Goal: Task Accomplishment & Management: Use online tool/utility

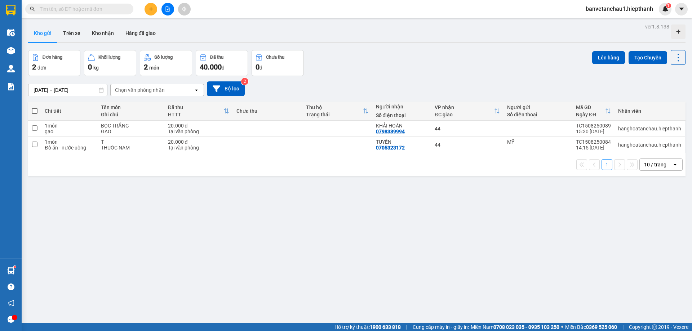
click at [163, 12] on button at bounding box center [167, 9] width 13 height 13
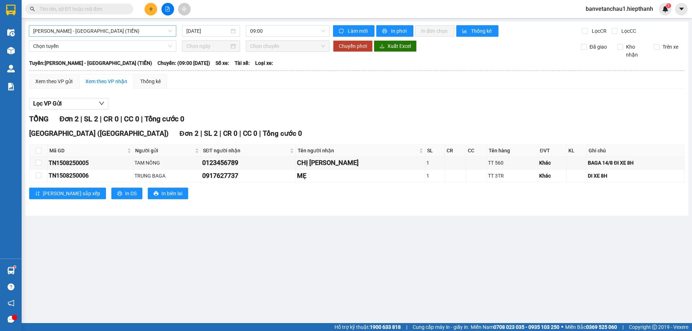
click at [131, 32] on span "[PERSON_NAME] - [GEOGRAPHIC_DATA] (TIỀN)" at bounding box center [102, 31] width 139 height 11
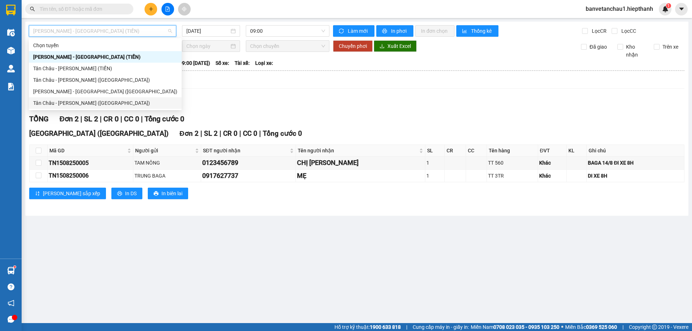
click at [85, 101] on div "Tân Châu - [PERSON_NAME] ([GEOGRAPHIC_DATA])" at bounding box center [105, 103] width 144 height 8
type input "[DATE]"
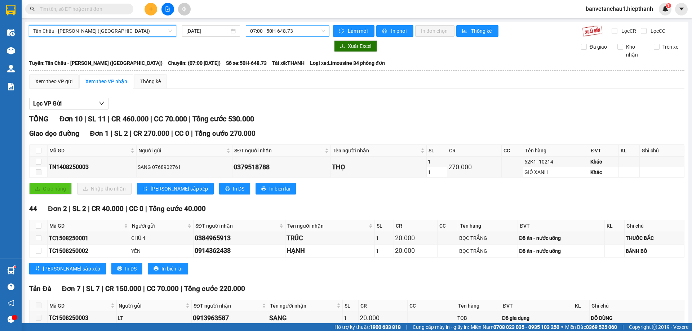
click at [260, 25] on div "07:00 - 50H-648.73" at bounding box center [288, 31] width 84 height 12
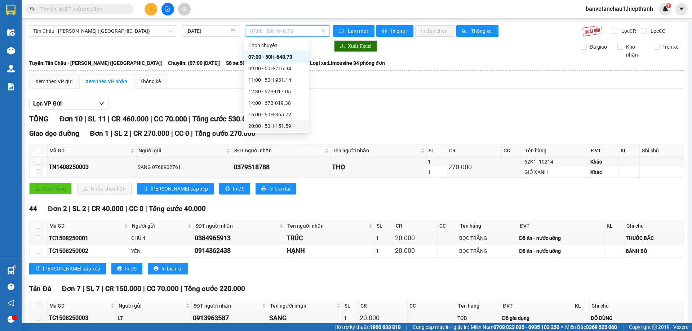
click at [268, 124] on div "20:00 - 50H-151.59" at bounding box center [276, 126] width 56 height 8
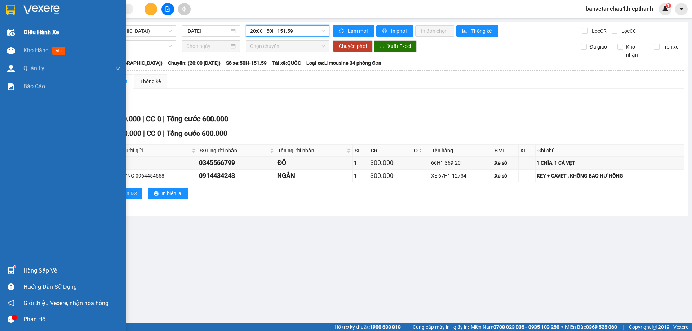
click at [32, 31] on span "Điều hành xe" at bounding box center [41, 32] width 36 height 9
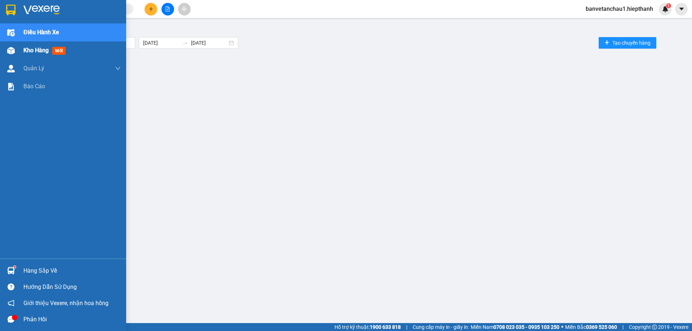
click at [45, 57] on div "Kho hàng mới" at bounding box center [71, 50] width 97 height 18
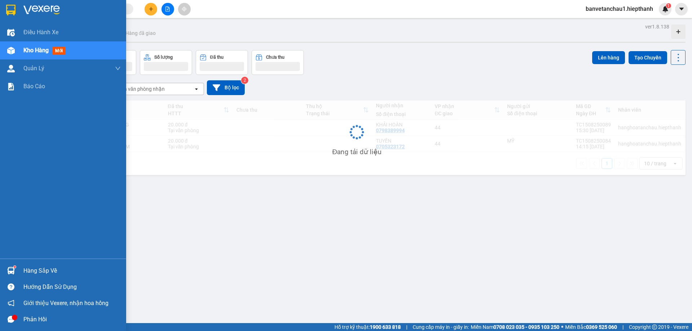
click at [45, 53] on span "Kho hàng" at bounding box center [35, 50] width 25 height 7
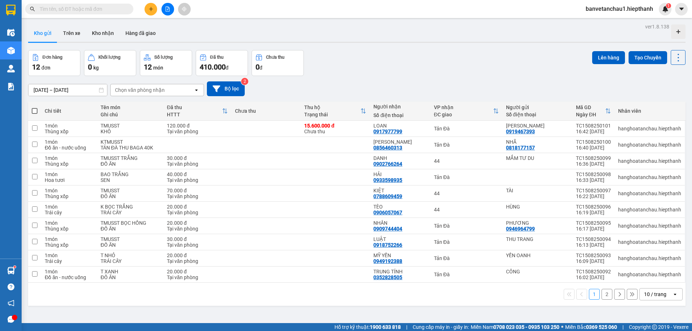
click at [151, 1] on div "Kết quả tìm kiếm ( 1 ) Bộ lọc Gửi 3 ngày gần nhất Mã ĐH Trạng thái Món hàng Thu…" at bounding box center [346, 9] width 692 height 18
click at [151, 4] on button at bounding box center [150, 9] width 13 height 13
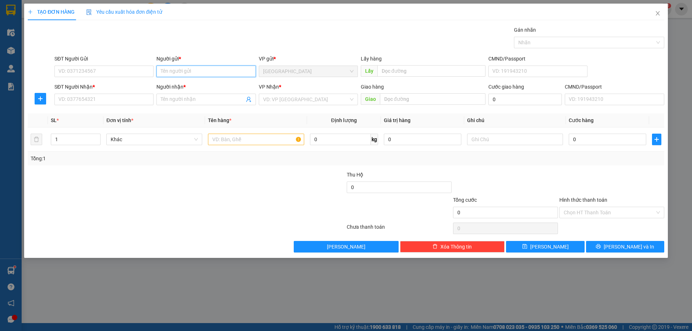
click at [179, 68] on input "Người gửi *" at bounding box center [205, 72] width 99 height 12
click at [112, 68] on input "SĐT Người Gửi" at bounding box center [103, 72] width 99 height 12
click at [114, 94] on input "SĐT Người Nhận *" at bounding box center [103, 100] width 99 height 12
paste input "0986466242"
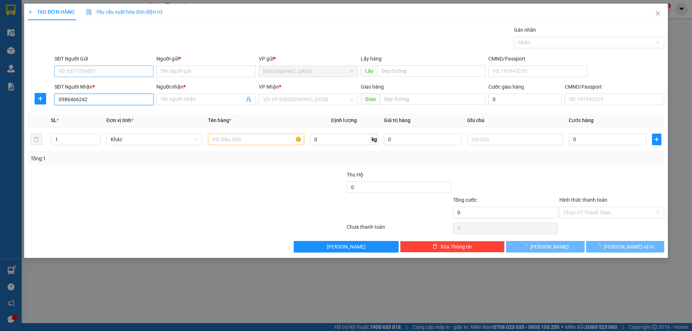
type input "0986466242"
click at [111, 71] on input "SĐT Người Gửi" at bounding box center [103, 72] width 99 height 12
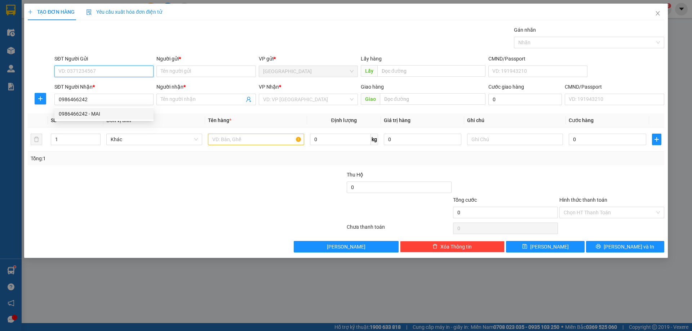
paste input "0986466242"
type input "0986466242"
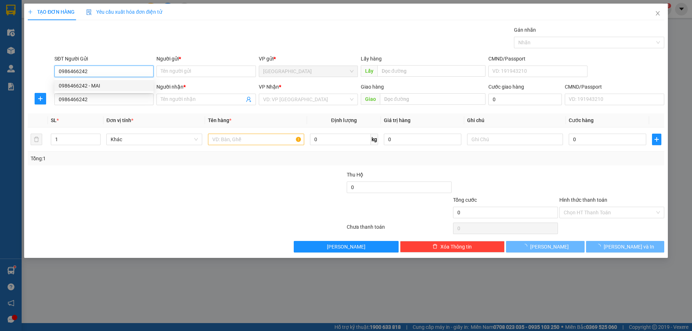
click at [125, 89] on div "0986466242 - MAI" at bounding box center [104, 86] width 90 height 8
type input "MAI"
type input "0986466242"
click at [185, 98] on input "Người nhận *" at bounding box center [202, 99] width 83 height 8
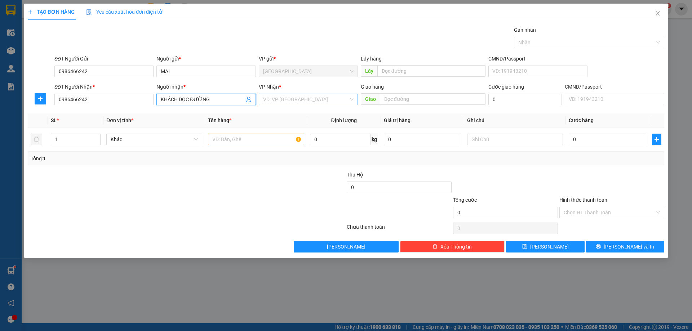
type input "KHÁCH DỌC ĐƯỜNG"
click at [317, 103] on input "search" at bounding box center [305, 99] width 85 height 11
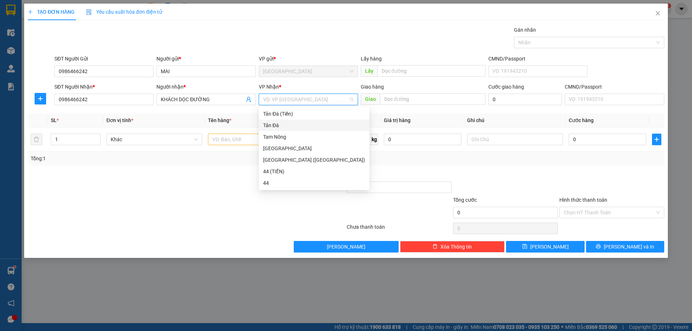
click at [304, 123] on div "Tản Đà" at bounding box center [314, 125] width 102 height 8
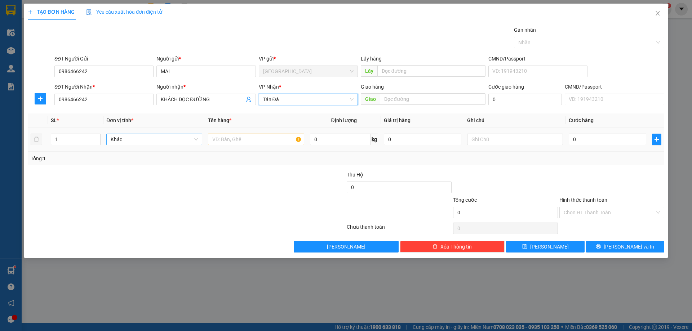
click at [187, 140] on span "Khác" at bounding box center [154, 139] width 87 height 11
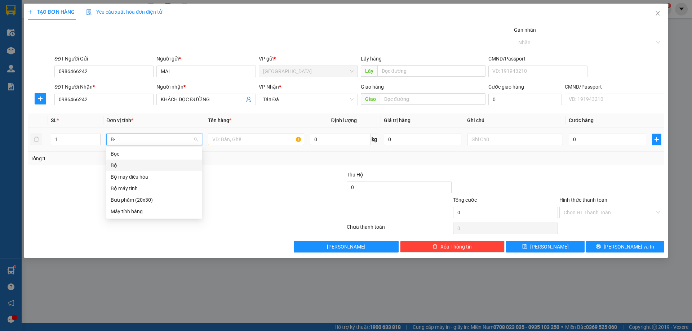
type input "B"
type input "D"
type input "Đ"
drag, startPoint x: 158, startPoint y: 180, endPoint x: 164, endPoint y: 176, distance: 7.0
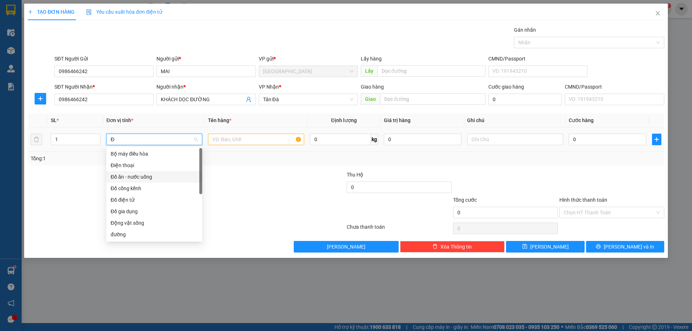
click at [159, 180] on div "Đồ ăn - nước uống" at bounding box center [154, 177] width 87 height 8
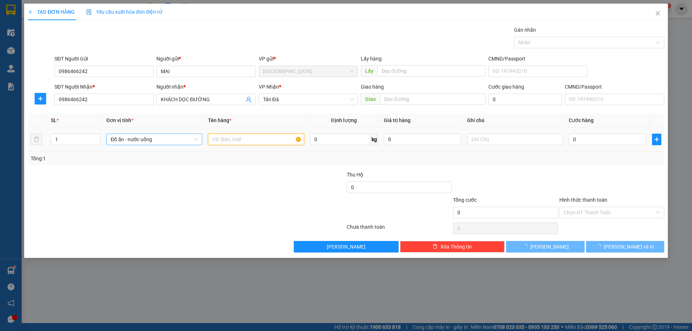
click at [263, 142] on input "text" at bounding box center [256, 140] width 96 height 12
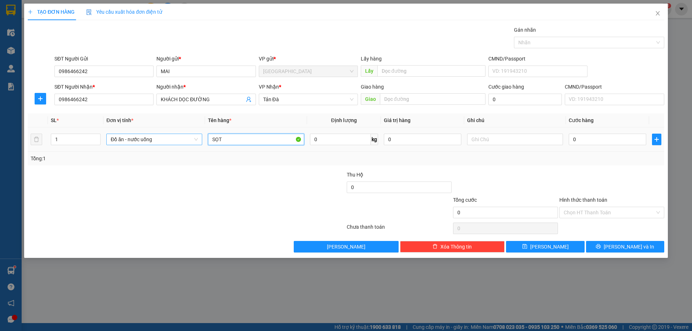
type input "SỌT"
type input "TĐÀ THU BAGA 70K"
click at [543, 192] on div at bounding box center [505, 183] width 106 height 25
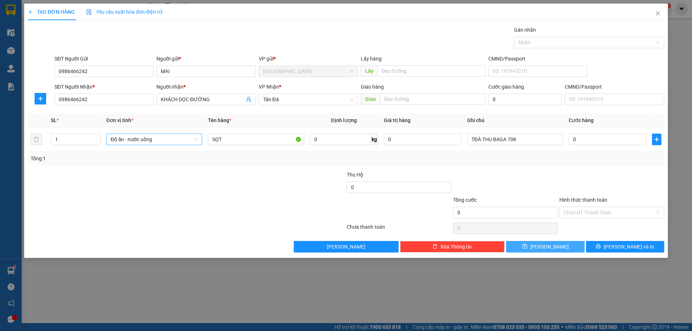
click at [546, 246] on span "Lưu" at bounding box center [549, 247] width 39 height 8
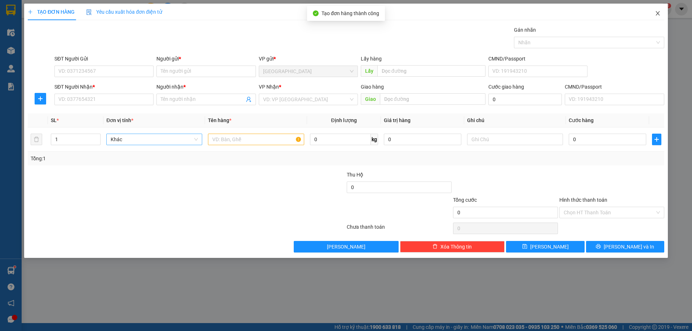
click at [660, 13] on icon "close" at bounding box center [658, 13] width 6 height 6
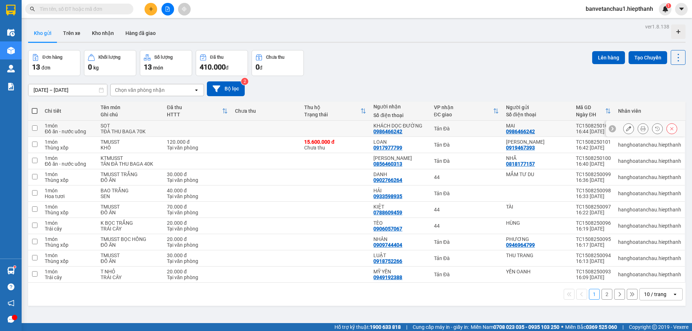
click at [38, 130] on td at bounding box center [34, 129] width 13 height 16
checkbox input "true"
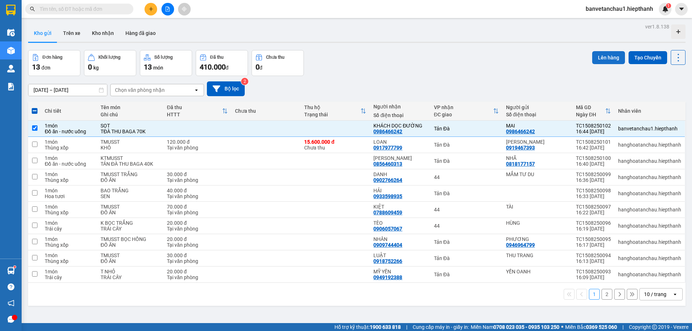
click at [593, 53] on button "Lên hàng" at bounding box center [608, 57] width 33 height 13
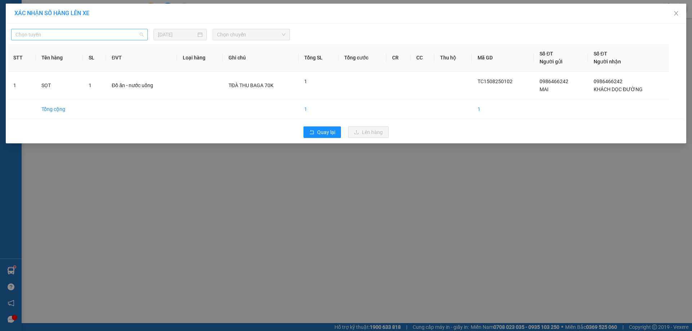
click at [103, 32] on span "Chọn tuyến" at bounding box center [79, 34] width 128 height 11
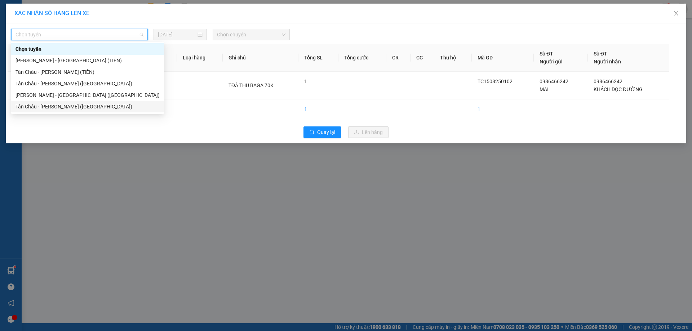
click at [88, 107] on div "Tân Châu - [PERSON_NAME] ([GEOGRAPHIC_DATA])" at bounding box center [87, 107] width 144 height 8
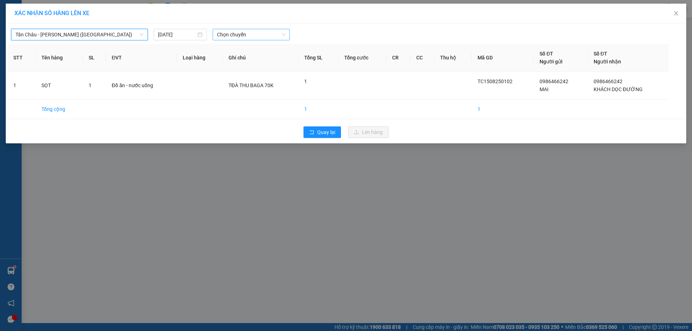
click at [252, 31] on span "Chọn chuyến" at bounding box center [251, 34] width 68 height 11
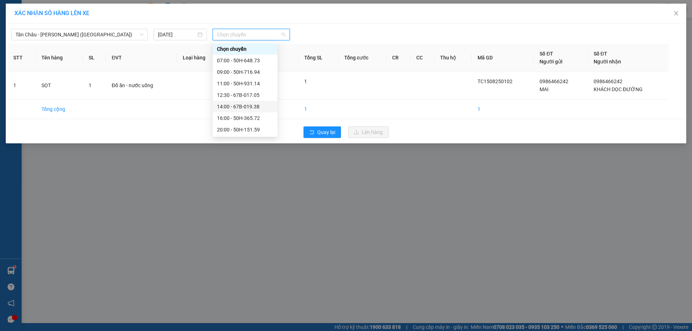
click at [255, 108] on div "14:00 - 67B-019.38" at bounding box center [245, 107] width 56 height 8
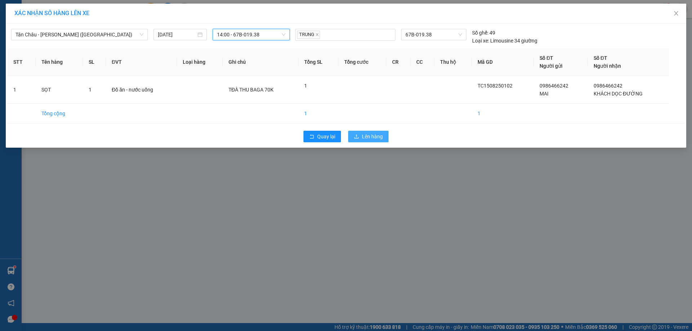
click at [365, 132] on button "Lên hàng" at bounding box center [368, 137] width 40 height 12
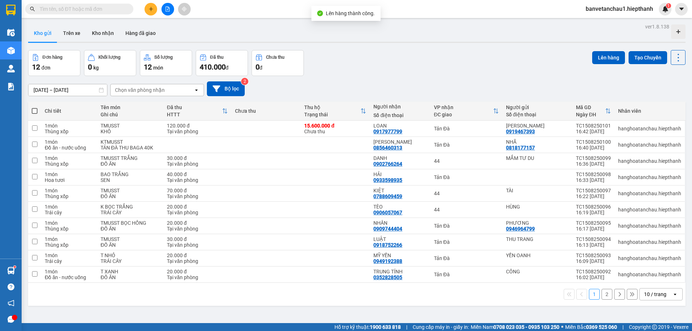
click at [166, 6] on icon "file-add" at bounding box center [168, 8] width 4 height 5
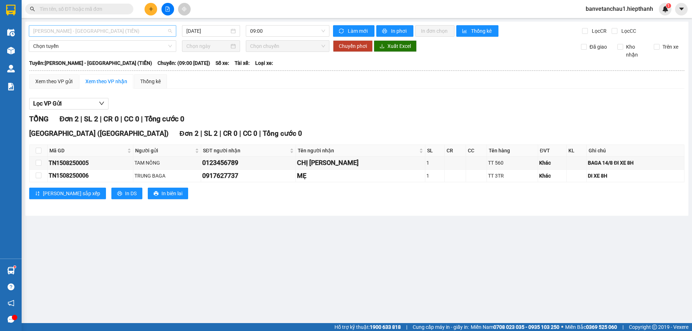
click at [112, 34] on span "[PERSON_NAME] - [GEOGRAPHIC_DATA] (TIỀN)" at bounding box center [102, 31] width 139 height 11
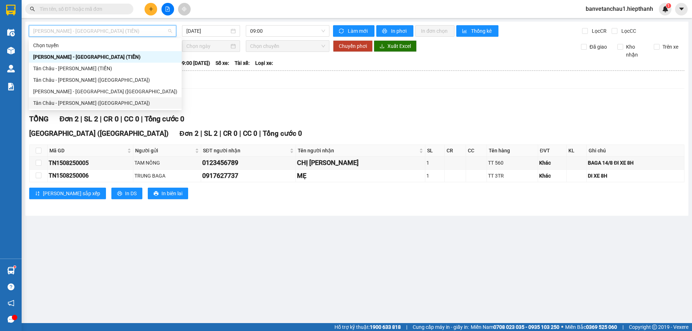
click at [103, 105] on div "Tân Châu - [PERSON_NAME] ([GEOGRAPHIC_DATA])" at bounding box center [105, 103] width 144 height 8
type input "[DATE]"
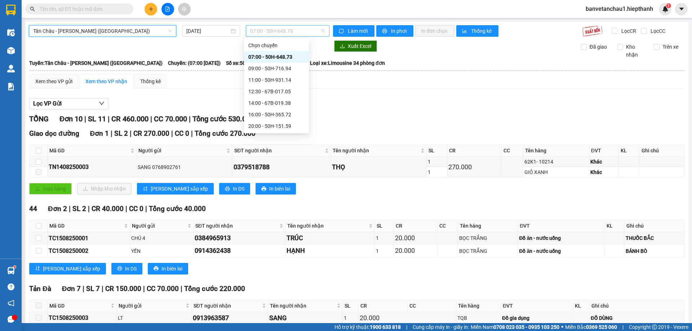
click at [267, 32] on span "07:00 - 50H-648.73" at bounding box center [287, 31] width 75 height 11
click at [278, 106] on div "14:00 - 67B-019.38" at bounding box center [276, 103] width 56 height 8
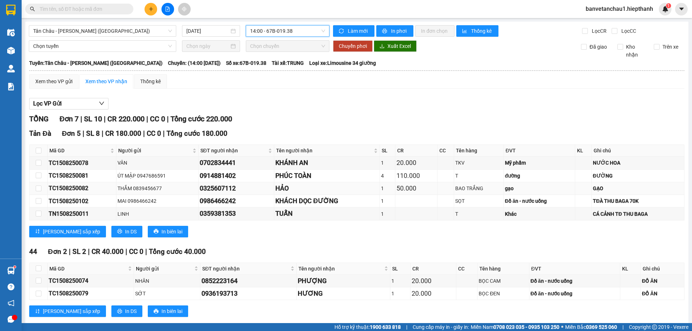
scroll to position [14, 0]
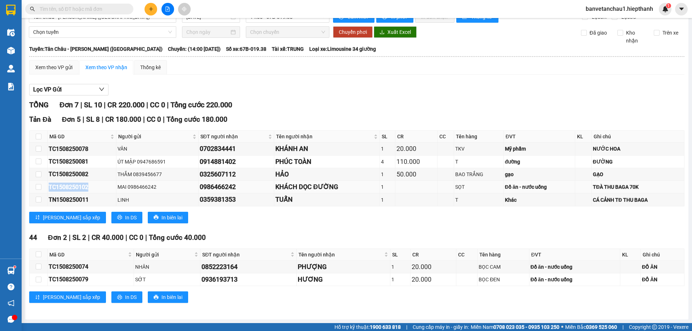
drag, startPoint x: 48, startPoint y: 188, endPoint x: 95, endPoint y: 187, distance: 47.2
click at [95, 187] on td "TC1508250102" at bounding box center [82, 187] width 69 height 13
copy div "TC1508250102"
drag, startPoint x: 198, startPoint y: 188, endPoint x: 229, endPoint y: 184, distance: 31.3
click at [229, 184] on div "0986466242" at bounding box center [236, 187] width 73 height 10
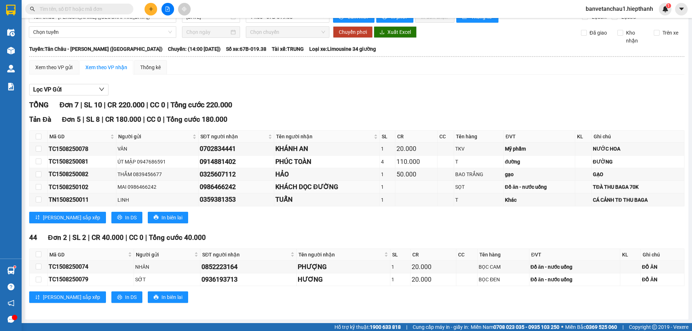
click at [236, 185] on div "0986466242" at bounding box center [236, 187] width 73 height 10
drag, startPoint x: 236, startPoint y: 185, endPoint x: 184, endPoint y: 185, distance: 51.5
click at [184, 185] on tr "TC1508250102 MAI 0986466242 0986466242 KHÁCH DỌC ĐƯỜNG 1 SỌT Đồ ăn - nước u…" at bounding box center [357, 187] width 655 height 13
copy tr "0986466242"
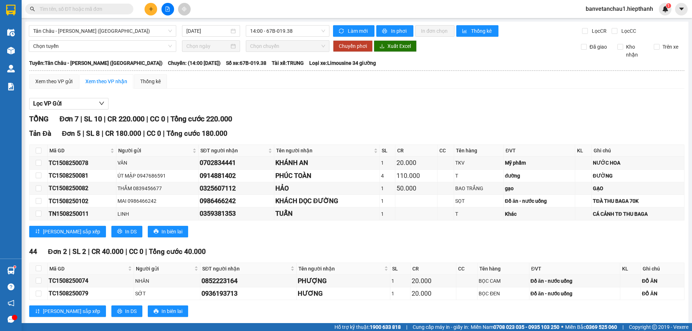
click at [641, 9] on span "banvetanchau1.hiepthanh" at bounding box center [619, 8] width 79 height 9
click at [605, 22] on span "Đăng xuất" at bounding box center [622, 22] width 63 height 8
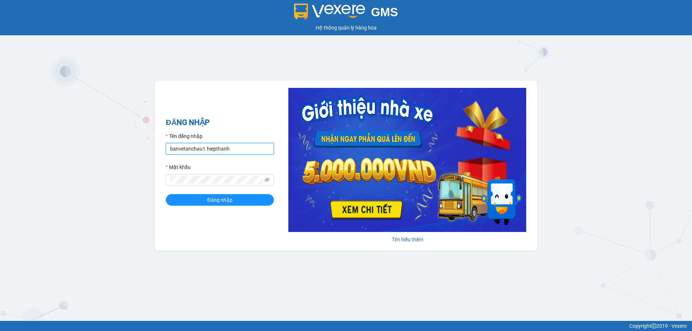
drag, startPoint x: 203, startPoint y: 149, endPoint x: 125, endPoint y: 148, distance: 77.5
click at [126, 148] on div "GMS Hệ thống quản lý hàng hóa ĐĂNG NHẬP Tên đăng nhập banvetanchau1.hiepthanh M…" at bounding box center [346, 160] width 692 height 321
type input "hanghoatanchau.hiepthanh"
click at [166, 194] on button "Đăng nhập" at bounding box center [220, 200] width 108 height 12
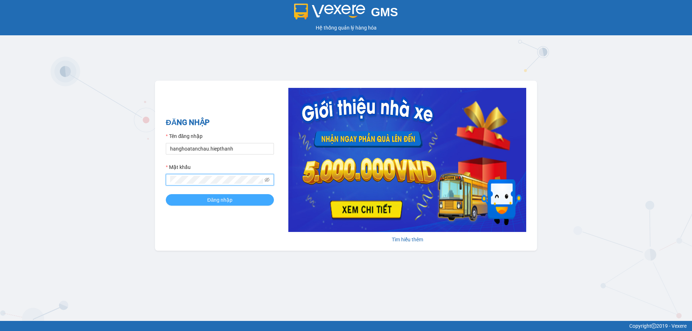
click at [166, 194] on button "Đăng nhập" at bounding box center [220, 200] width 108 height 12
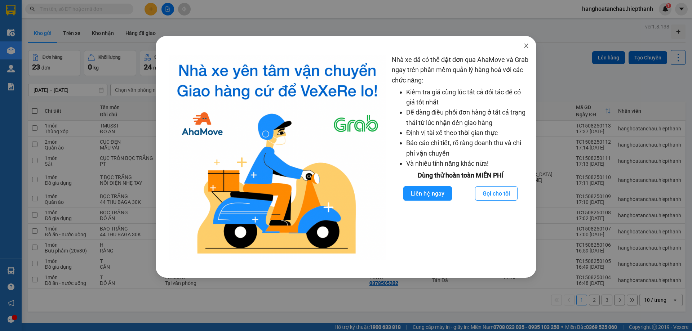
click at [525, 47] on icon "close" at bounding box center [526, 46] width 4 height 4
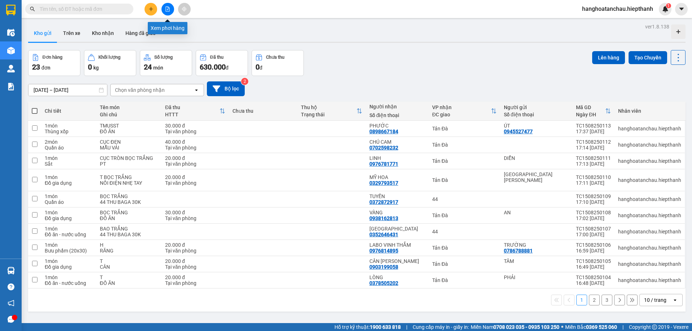
click at [170, 11] on button at bounding box center [167, 9] width 13 height 13
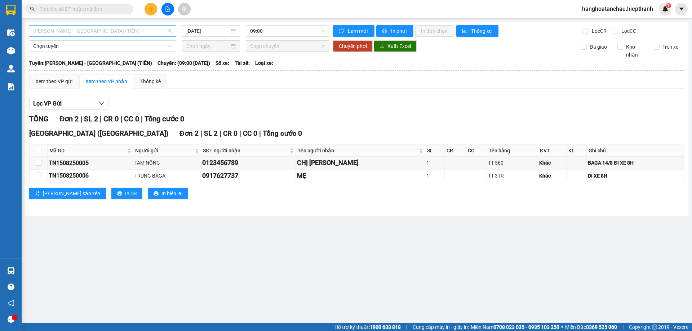
click at [123, 36] on div "[PERSON_NAME] - [GEOGRAPHIC_DATA] (TIỀN)" at bounding box center [102, 31] width 147 height 12
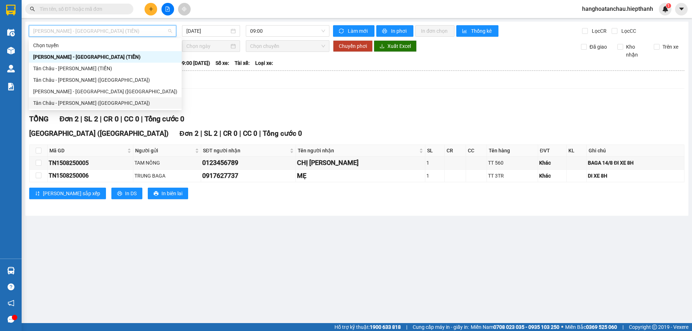
click at [101, 104] on div "Tân Châu - [PERSON_NAME] ([GEOGRAPHIC_DATA])" at bounding box center [105, 103] width 144 height 8
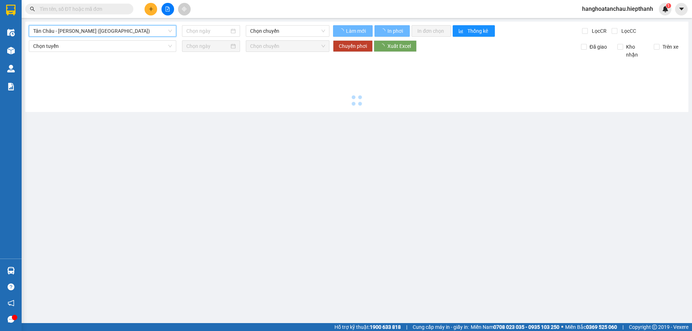
type input "[DATE]"
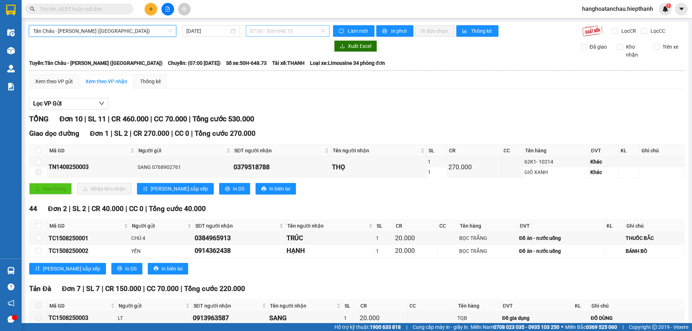
click at [269, 32] on span "07:00 - 50H-648.73" at bounding box center [287, 31] width 75 height 11
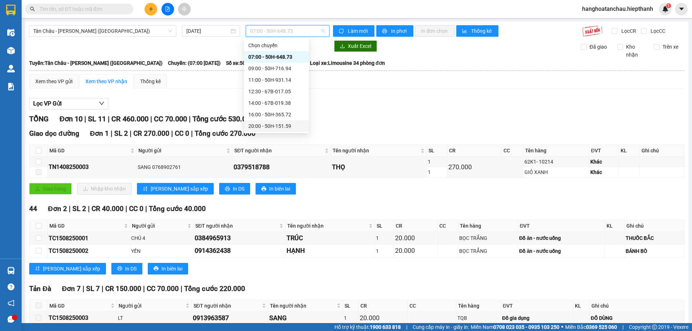
click at [269, 124] on div "20:00 - 50H-151.59" at bounding box center [276, 126] width 56 height 8
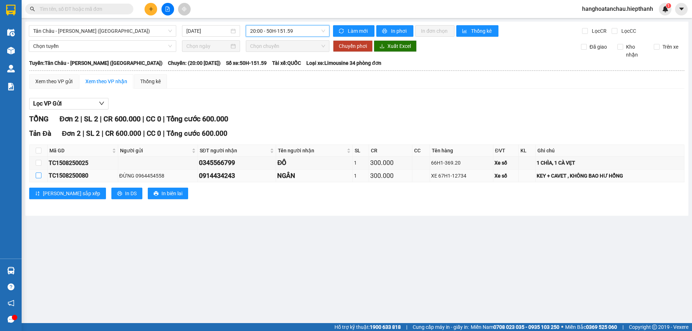
click at [39, 178] on input "checkbox" at bounding box center [39, 176] width 6 height 6
checkbox input "true"
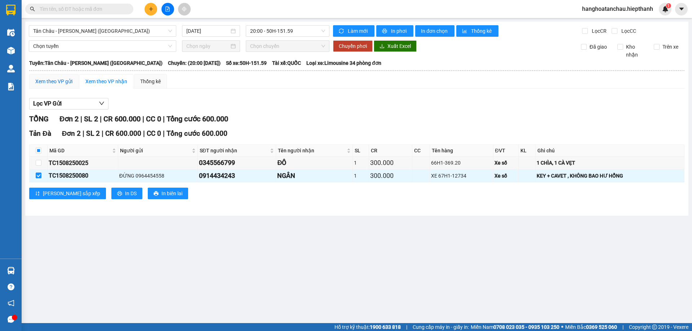
click at [54, 78] on div "Xem theo VP gửi" at bounding box center [53, 81] width 37 height 8
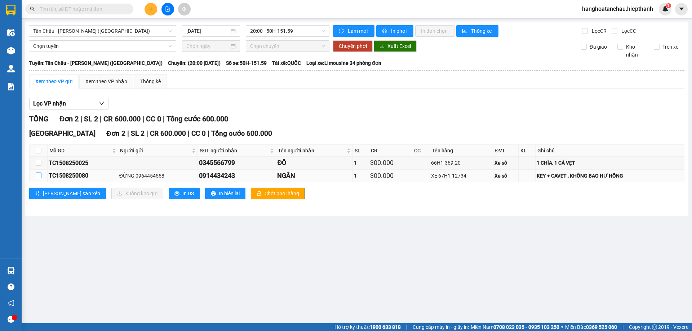
click at [39, 176] on input "checkbox" at bounding box center [39, 176] width 6 height 6
checkbox input "true"
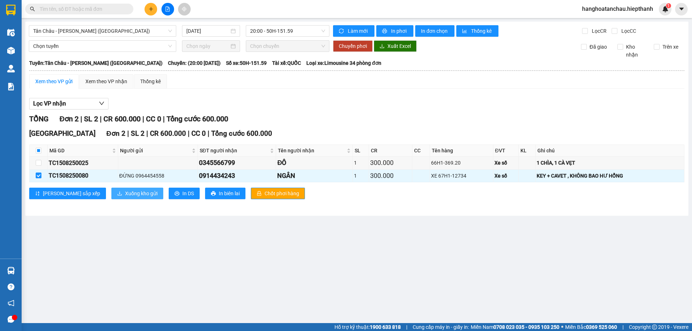
click at [125, 193] on span "Xuống kho gửi" at bounding box center [141, 194] width 32 height 8
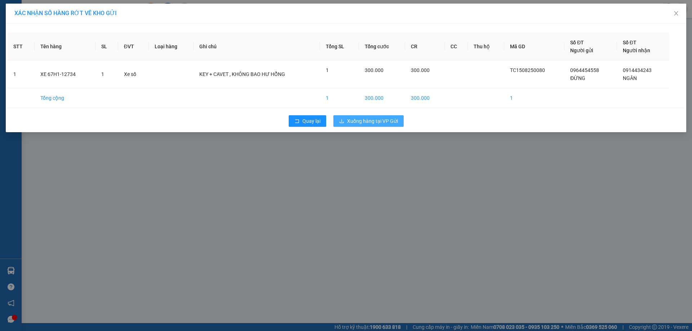
click at [352, 120] on span "Xuống hàng tại VP Gửi" at bounding box center [372, 121] width 51 height 8
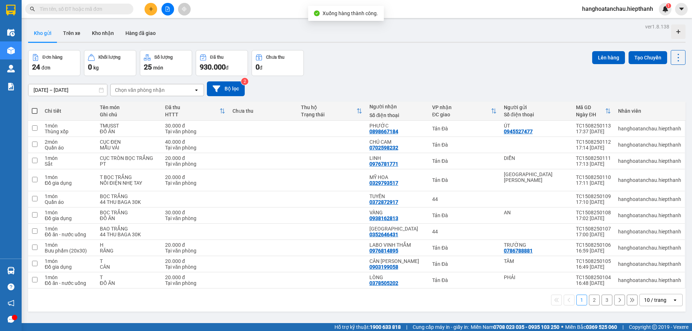
click at [44, 32] on button "Kho gửi" at bounding box center [42, 33] width 29 height 17
click at [657, 297] on div "10 / trang" at bounding box center [655, 300] width 22 height 7
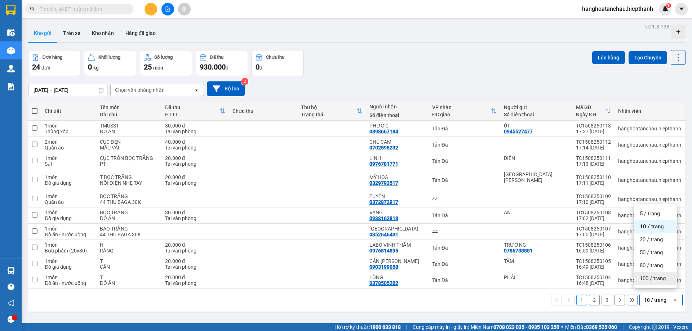
click at [644, 276] on span "100 / trang" at bounding box center [653, 278] width 26 height 7
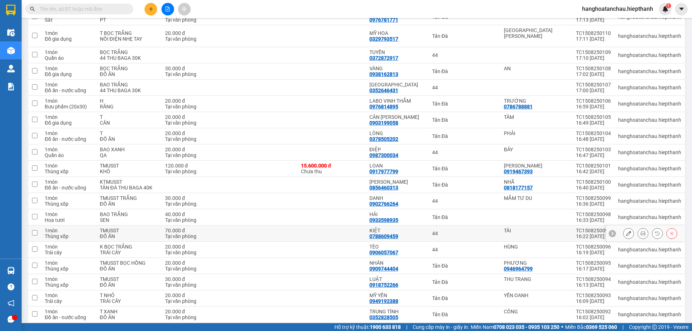
scroll to position [222, 0]
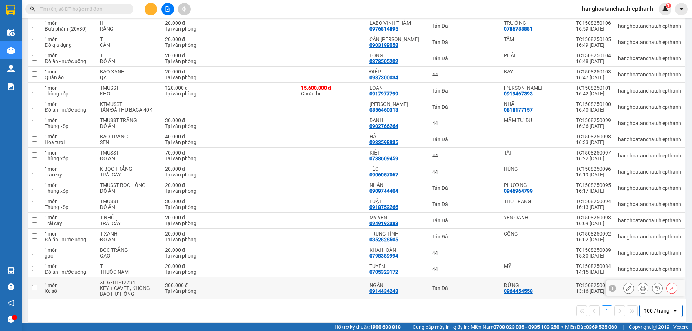
click at [33, 285] on input "checkbox" at bounding box center [34, 287] width 5 height 5
checkbox input "true"
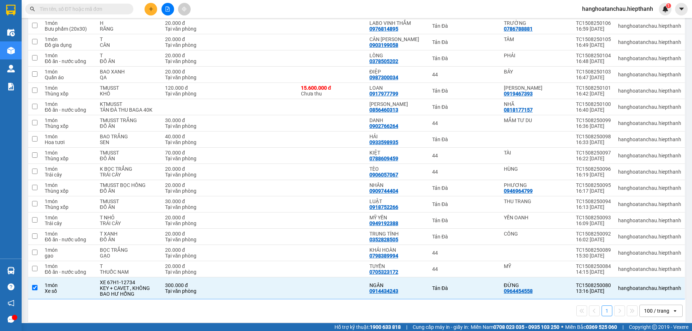
scroll to position [0, 0]
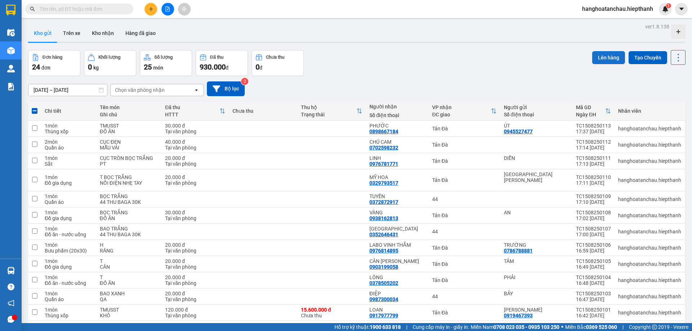
drag, startPoint x: 604, startPoint y: 61, endPoint x: 599, endPoint y: 60, distance: 5.1
click at [603, 61] on button "Lên hàng" at bounding box center [608, 57] width 33 height 13
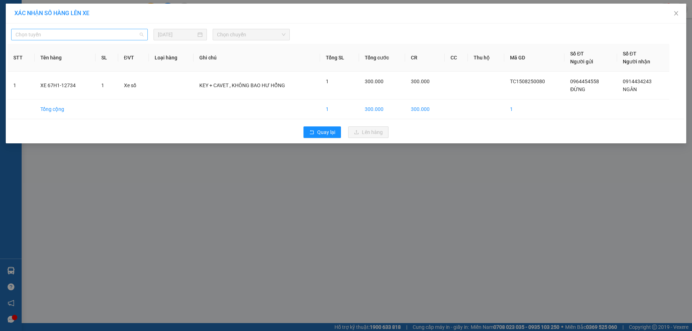
click at [71, 35] on span "Chọn tuyến" at bounding box center [79, 34] width 128 height 11
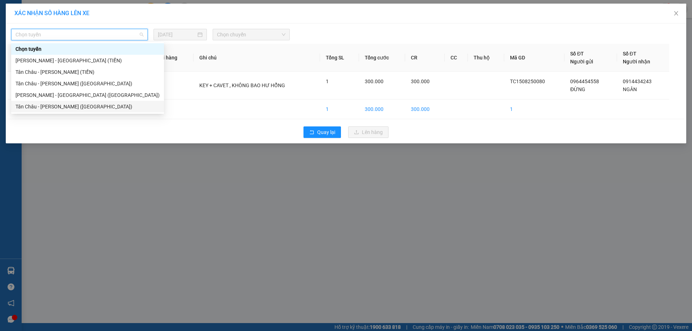
click at [76, 104] on div "Tân Châu - [PERSON_NAME] ([GEOGRAPHIC_DATA])" at bounding box center [87, 107] width 144 height 8
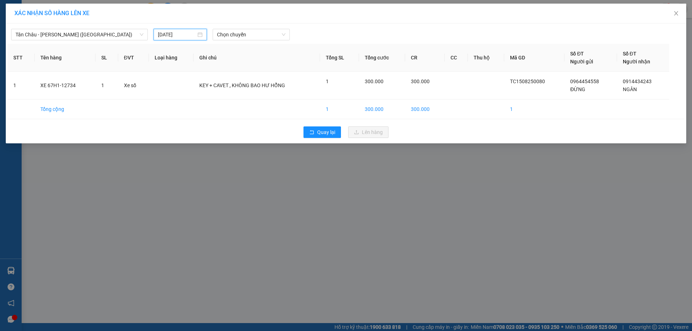
click at [187, 34] on input "[DATE]" at bounding box center [177, 35] width 38 height 8
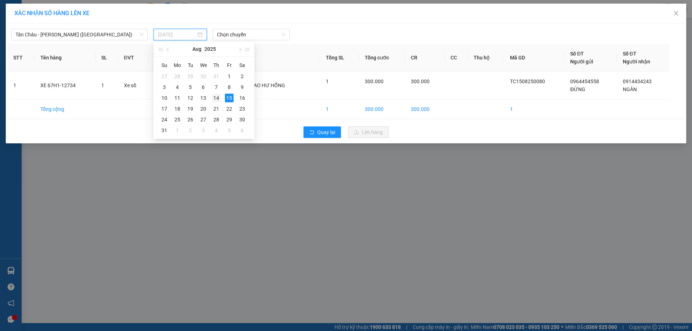
click at [218, 97] on div "14" at bounding box center [216, 98] width 9 height 9
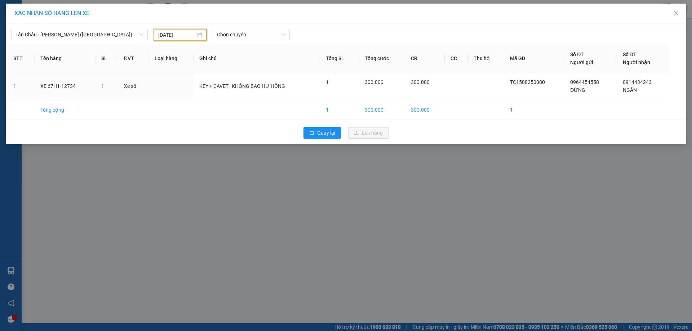
click at [188, 30] on div "[DATE]" at bounding box center [180, 35] width 53 height 12
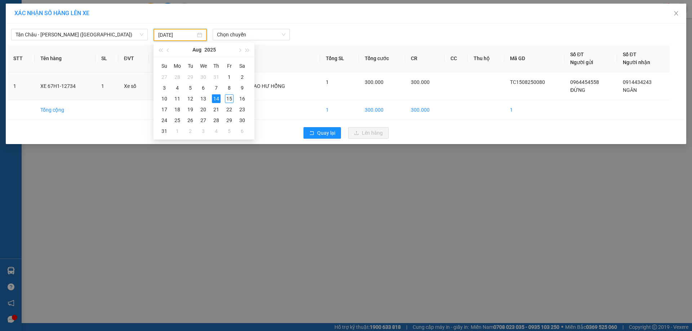
click at [187, 37] on input "[DATE]" at bounding box center [176, 35] width 37 height 8
click at [230, 98] on div "15" at bounding box center [229, 98] width 9 height 9
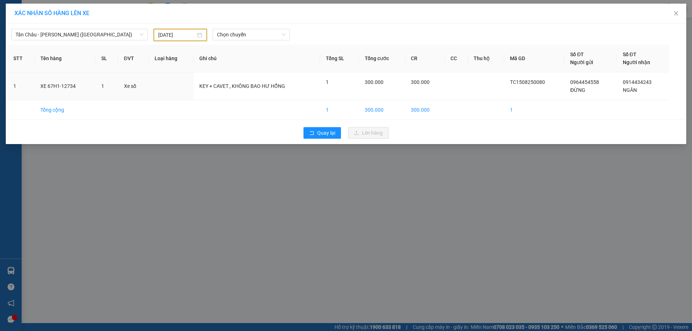
type input "[DATE]"
click at [232, 36] on span "Chọn chuyến" at bounding box center [251, 34] width 68 height 11
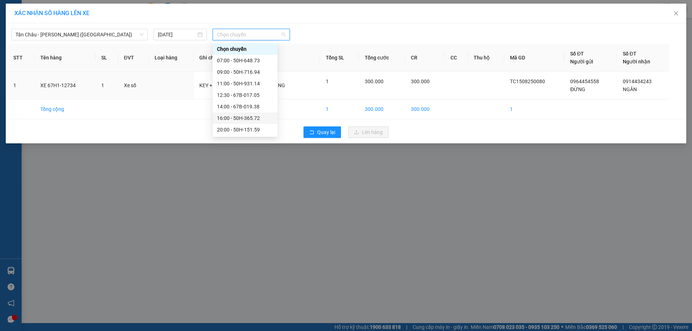
click at [250, 118] on div "16:00 - 50H-365.72" at bounding box center [245, 118] width 56 height 8
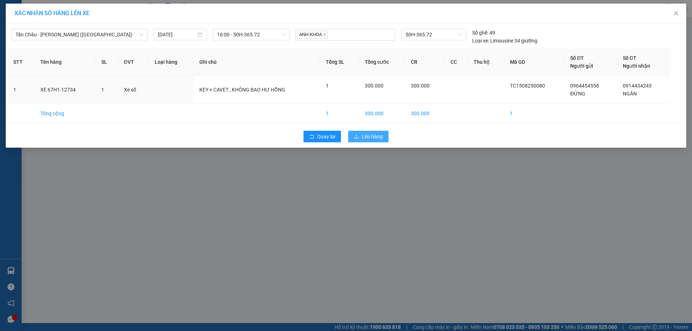
click at [369, 132] on button "Lên hàng" at bounding box center [368, 137] width 40 height 12
